Goal: Information Seeking & Learning: Learn about a topic

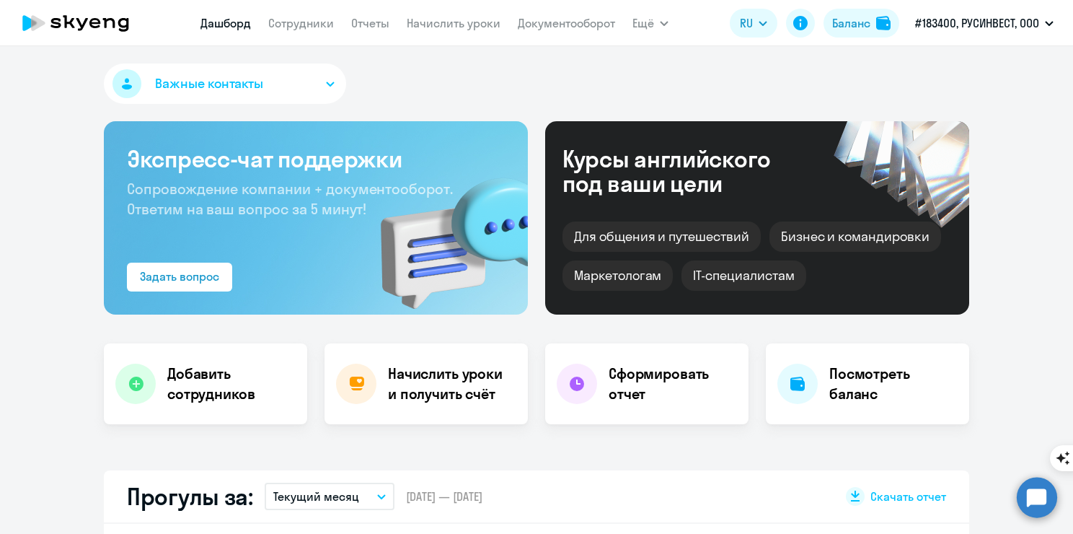
select select "30"
click at [270, 22] on link "Сотрудники" at bounding box center [301, 23] width 66 height 14
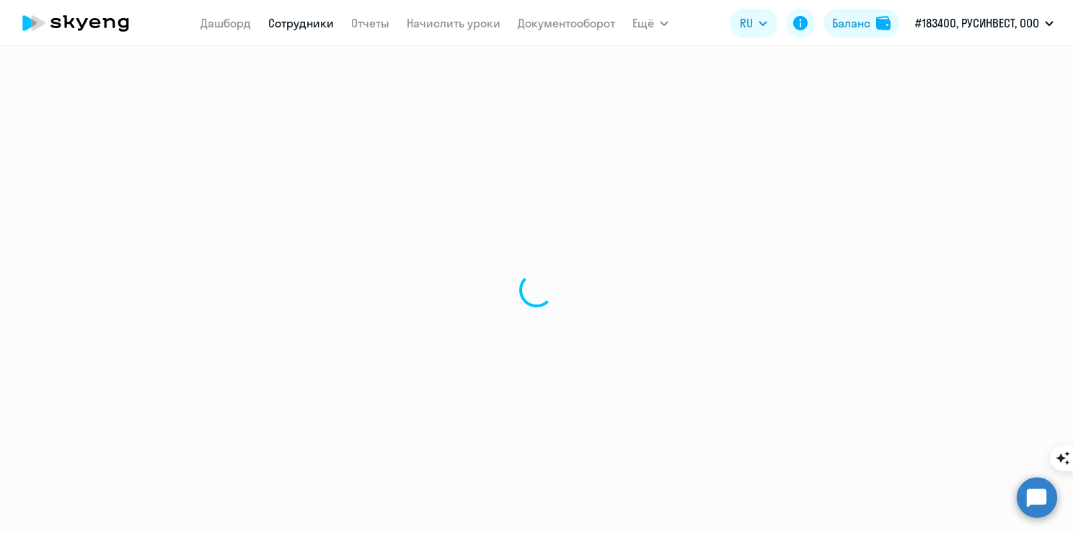
select select "30"
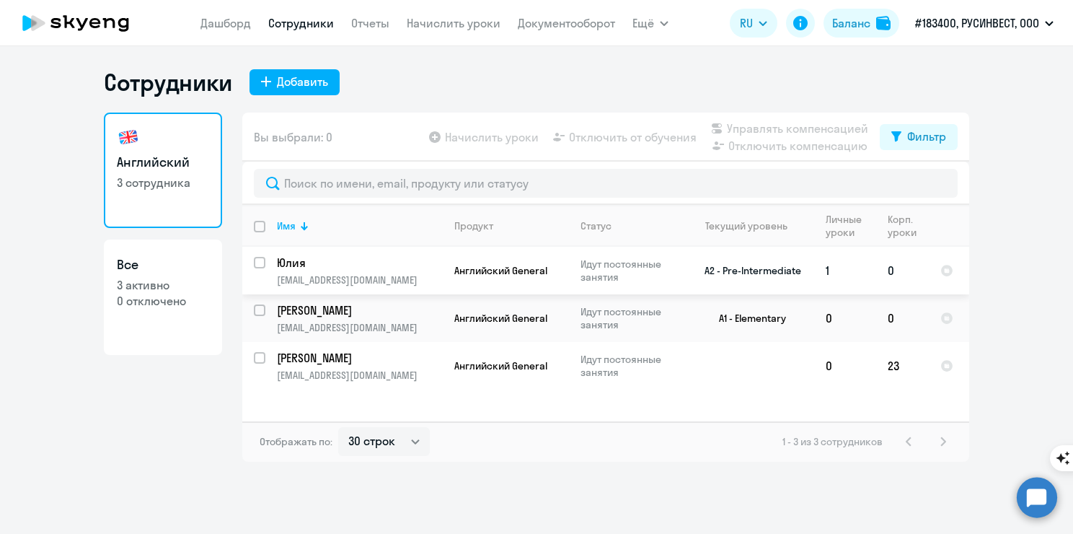
click at [891, 268] on td "0" at bounding box center [902, 271] width 53 height 48
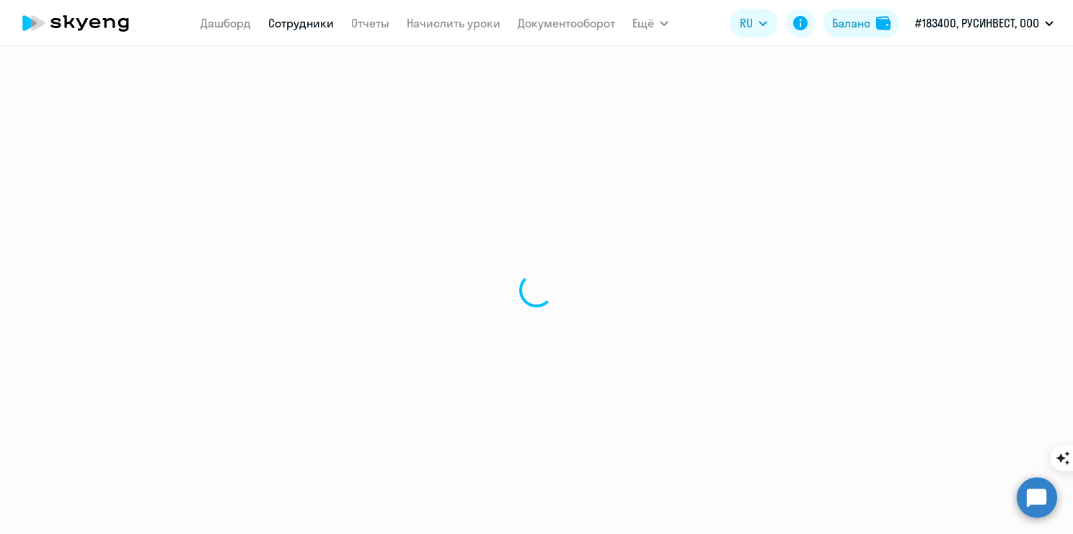
select select "english"
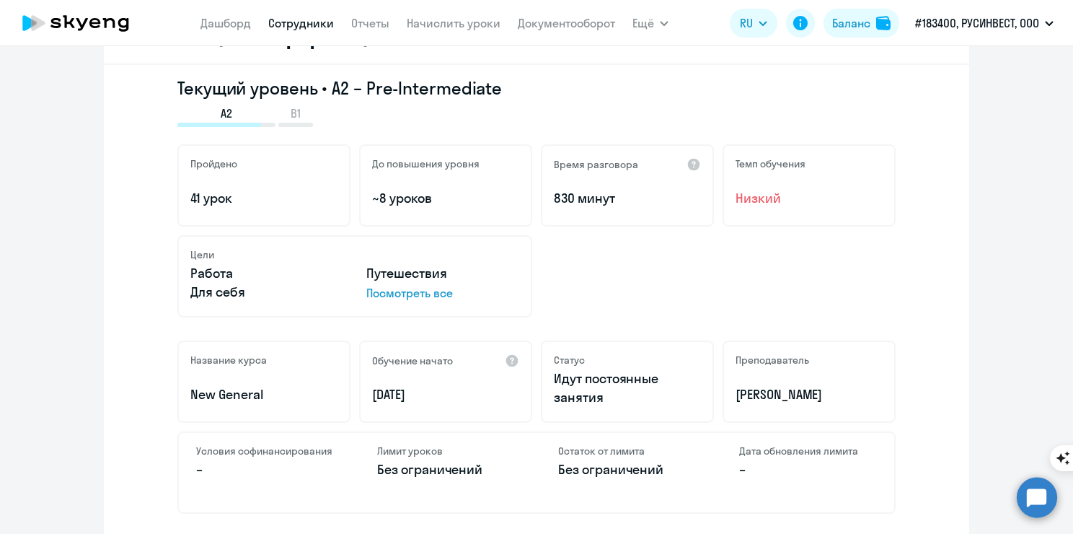
scroll to position [361, 0]
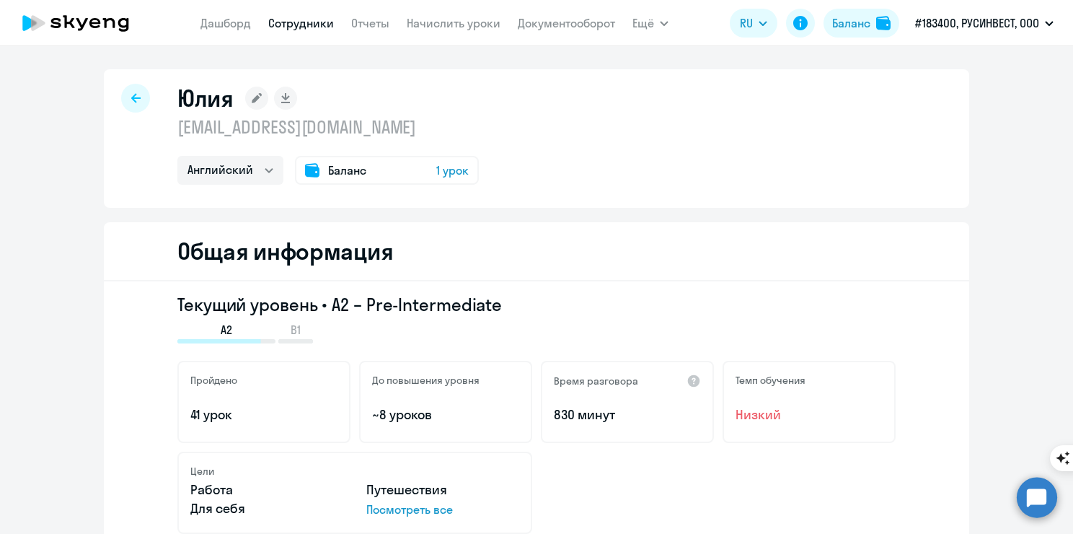
select select "30"
